Goal: Check status

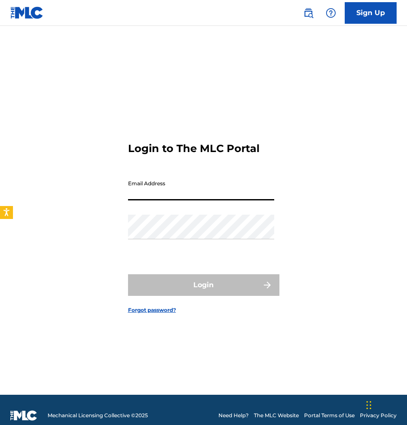
click at [181, 196] on input "Email Address" at bounding box center [201, 188] width 146 height 25
type input "[EMAIL_ADDRESS][DOMAIN_NAME]"
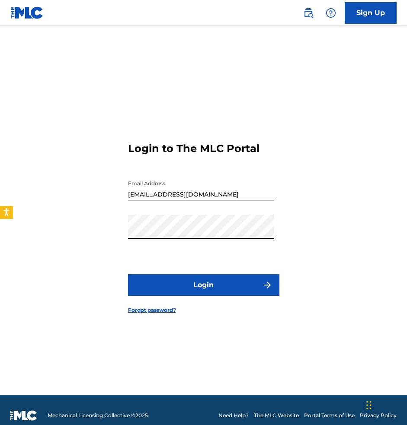
click at [173, 281] on button "Login" at bounding box center [203, 285] width 151 height 22
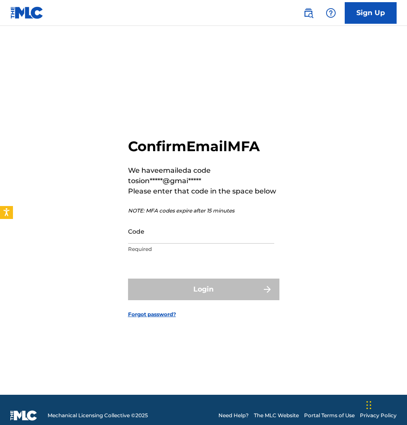
click at [158, 241] on input "Code" at bounding box center [201, 231] width 146 height 25
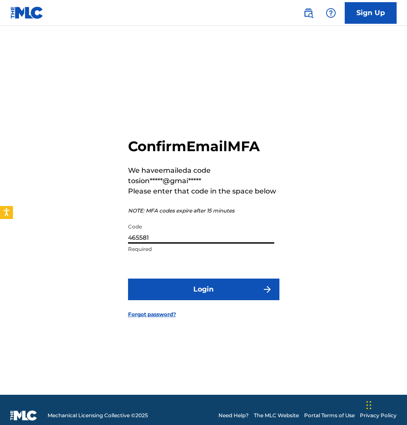
type input "465581"
click at [203, 290] on button "Login" at bounding box center [203, 290] width 151 height 22
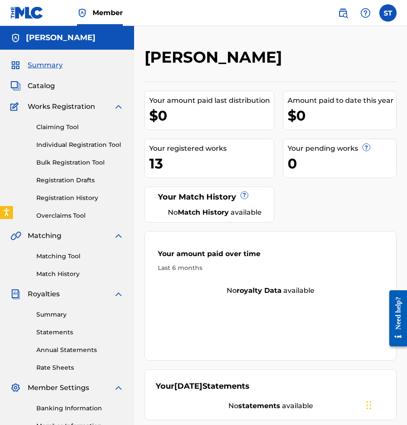
click at [159, 156] on div "13" at bounding box center [211, 163] width 124 height 19
click at [188, 166] on div "13" at bounding box center [211, 163] width 124 height 19
click at [336, 207] on div "Your amount paid last distribution $0 Amount paid to date this year $0 Your reg…" at bounding box center [270, 251] width 252 height 339
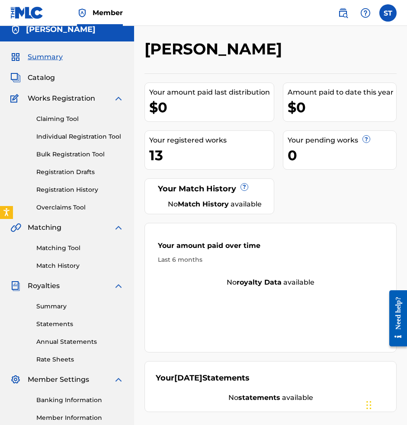
scroll to position [10, 0]
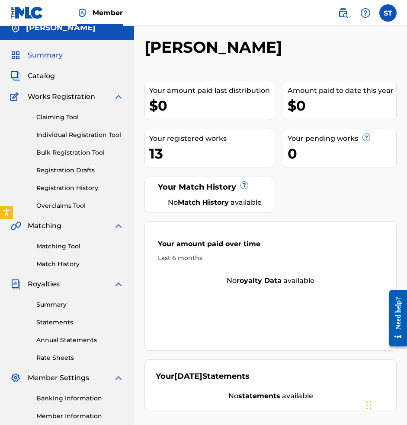
click at [64, 322] on link "Statements" at bounding box center [79, 322] width 87 height 9
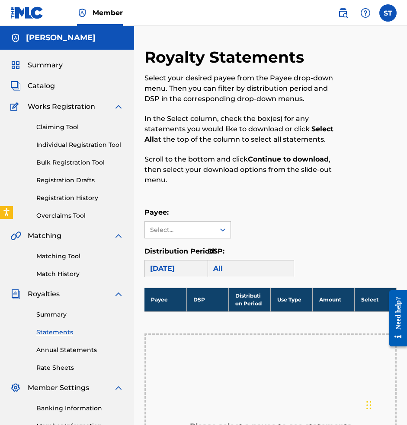
click at [57, 310] on link "Summary" at bounding box center [79, 314] width 87 height 9
